Goal: Task Accomplishment & Management: Manage account settings

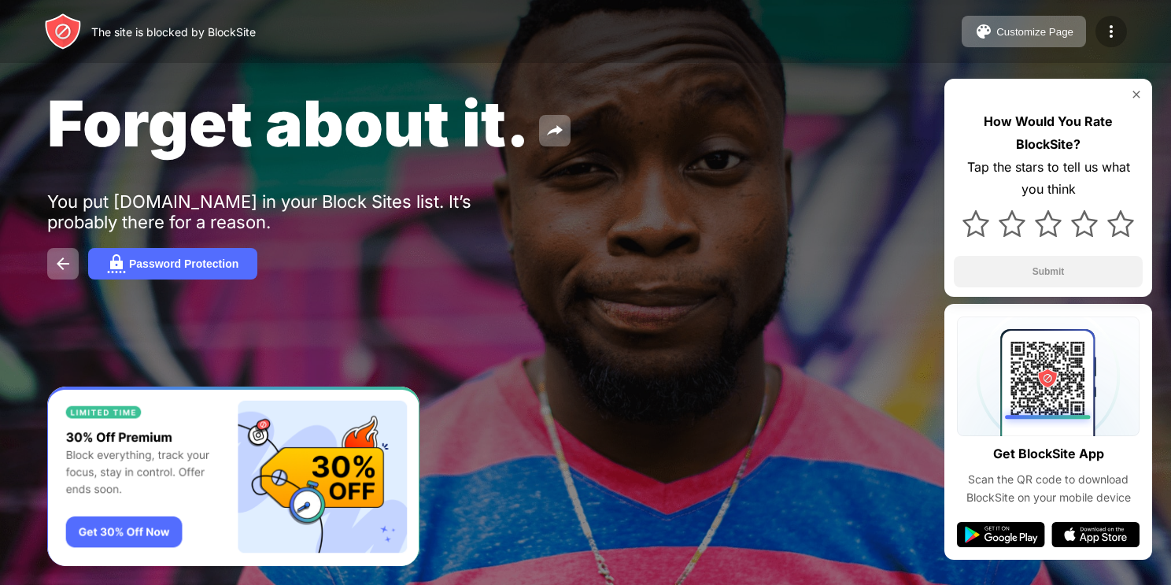
click at [1121, 34] on div at bounding box center [1111, 31] width 31 height 31
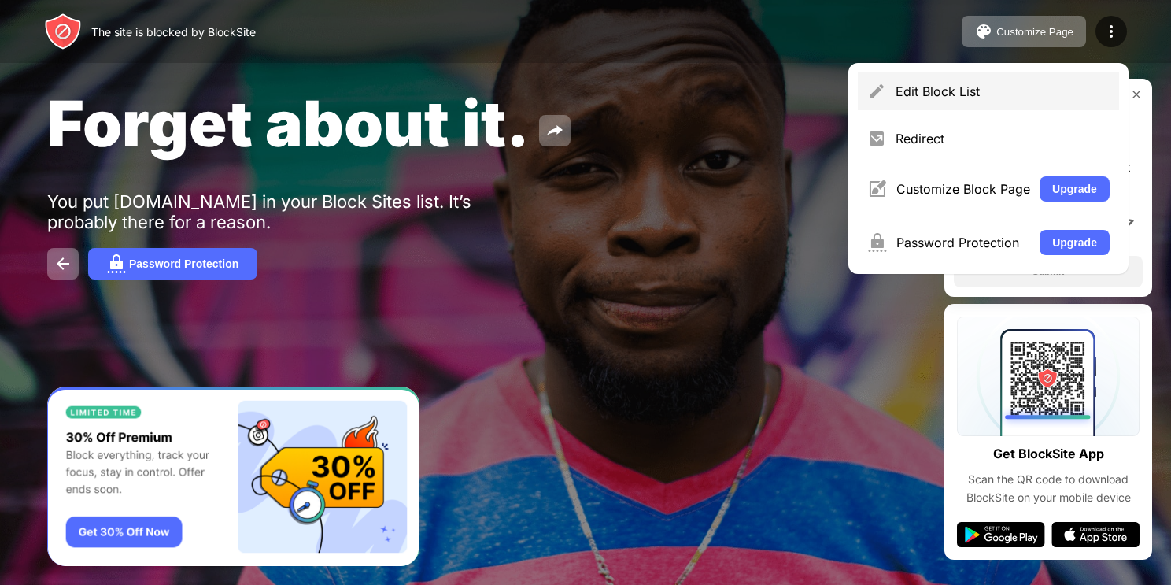
click at [906, 106] on div "Edit Block List" at bounding box center [988, 91] width 261 height 38
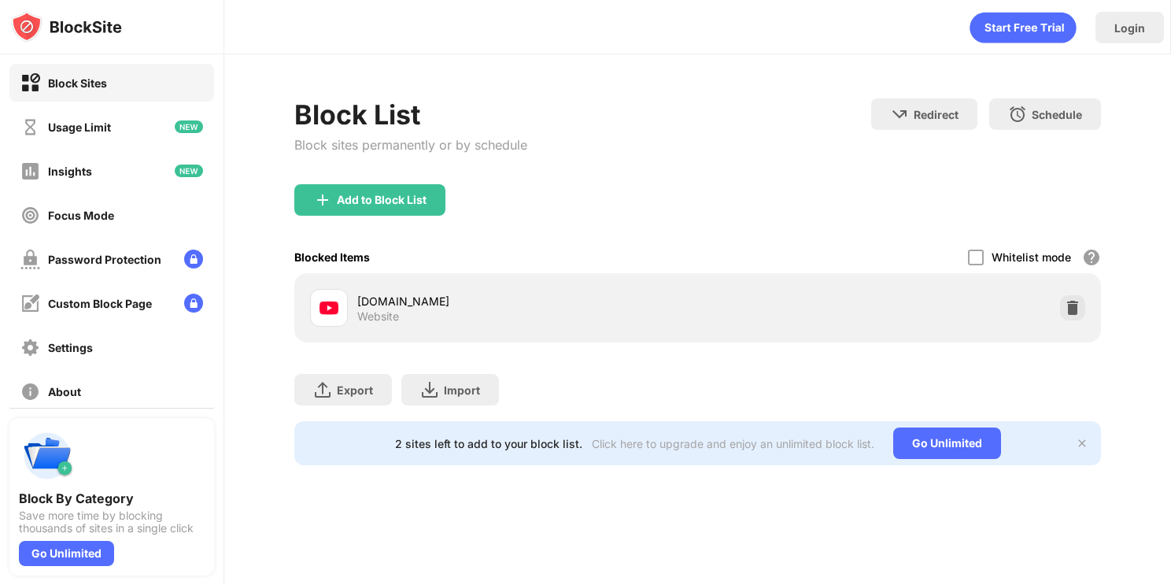
click at [331, 310] on img at bounding box center [329, 307] width 19 height 19
click at [1015, 334] on div "youtube.com Website" at bounding box center [697, 307] width 806 height 69
click at [1065, 312] on img at bounding box center [1073, 308] width 16 height 16
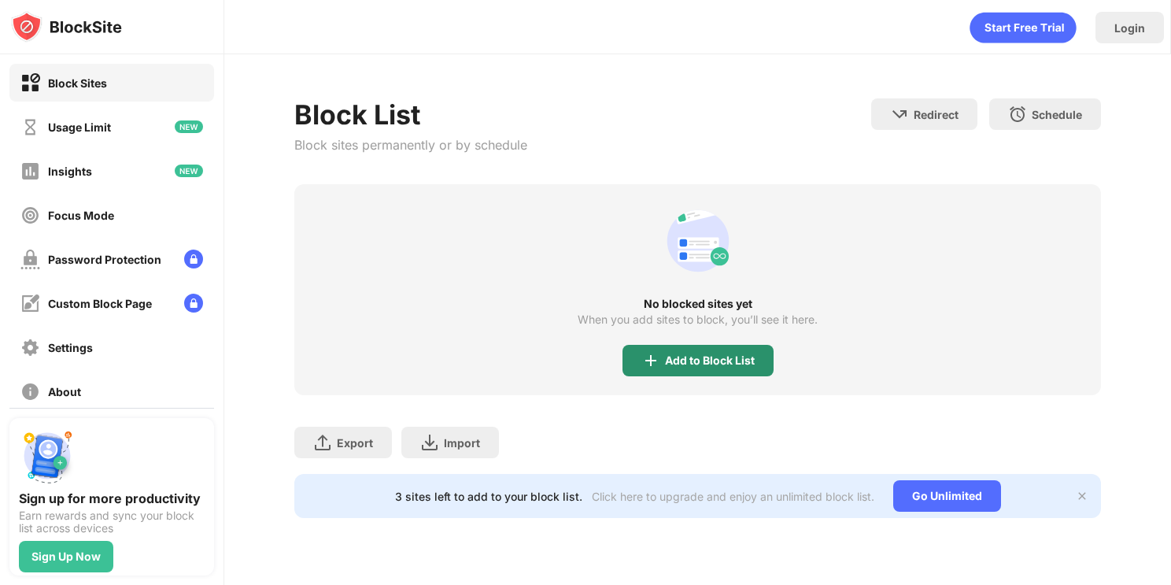
click at [690, 361] on div "Add to Block List" at bounding box center [710, 360] width 90 height 13
click at [690, 361] on body "Block Sites Usage Limit Insights Focus Mode Password Protection Custom Block Pa…" at bounding box center [585, 292] width 1171 height 585
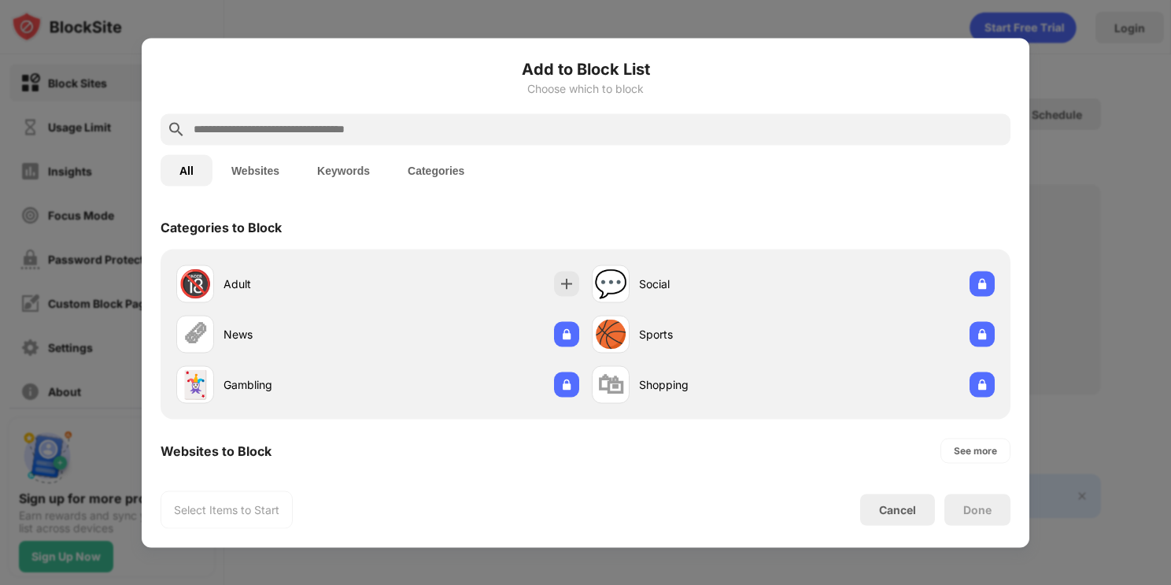
click at [335, 135] on input "text" at bounding box center [598, 129] width 812 height 19
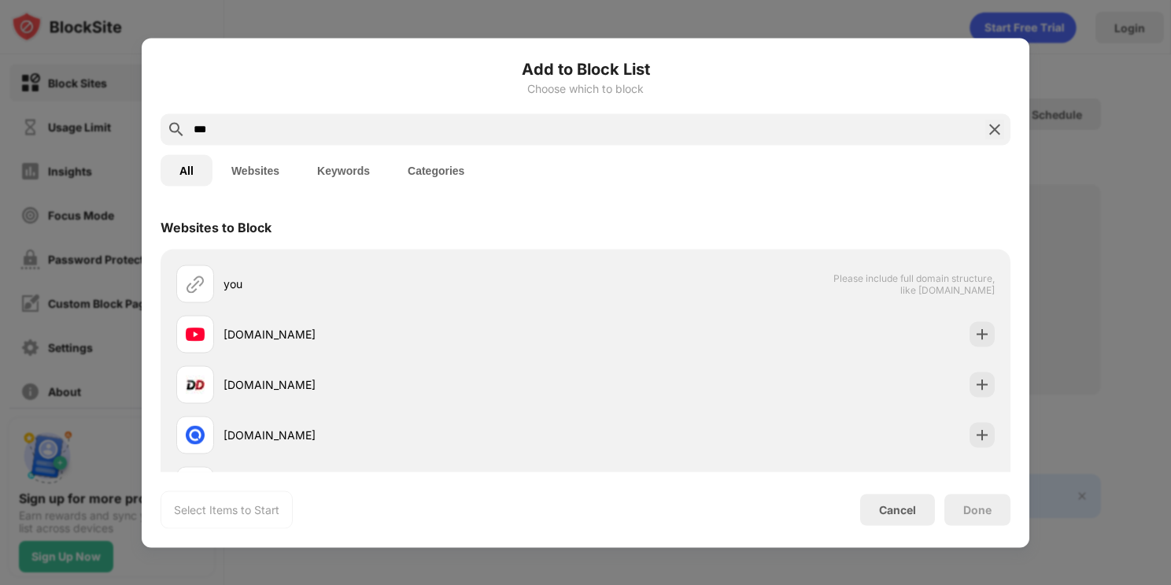
type input "***"
click at [434, 224] on div "Websites to Block" at bounding box center [586, 227] width 850 height 44
